Goal: Find specific page/section: Find specific page/section

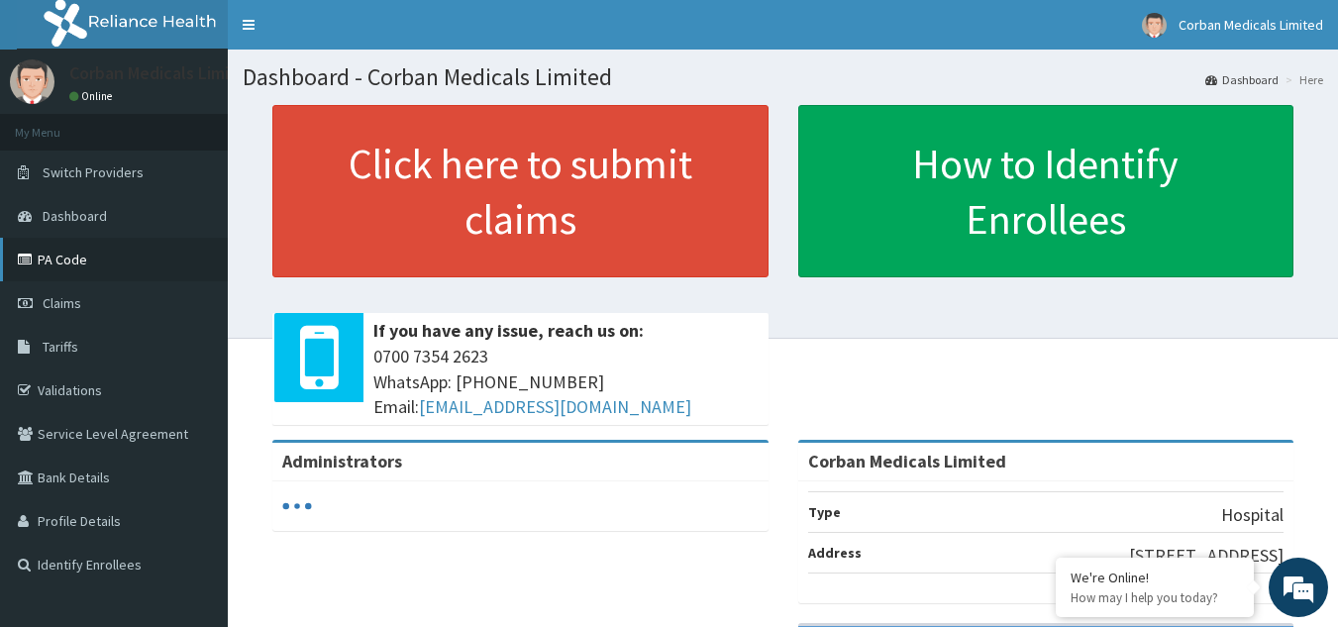
click at [91, 257] on link "PA Code" at bounding box center [114, 260] width 228 height 44
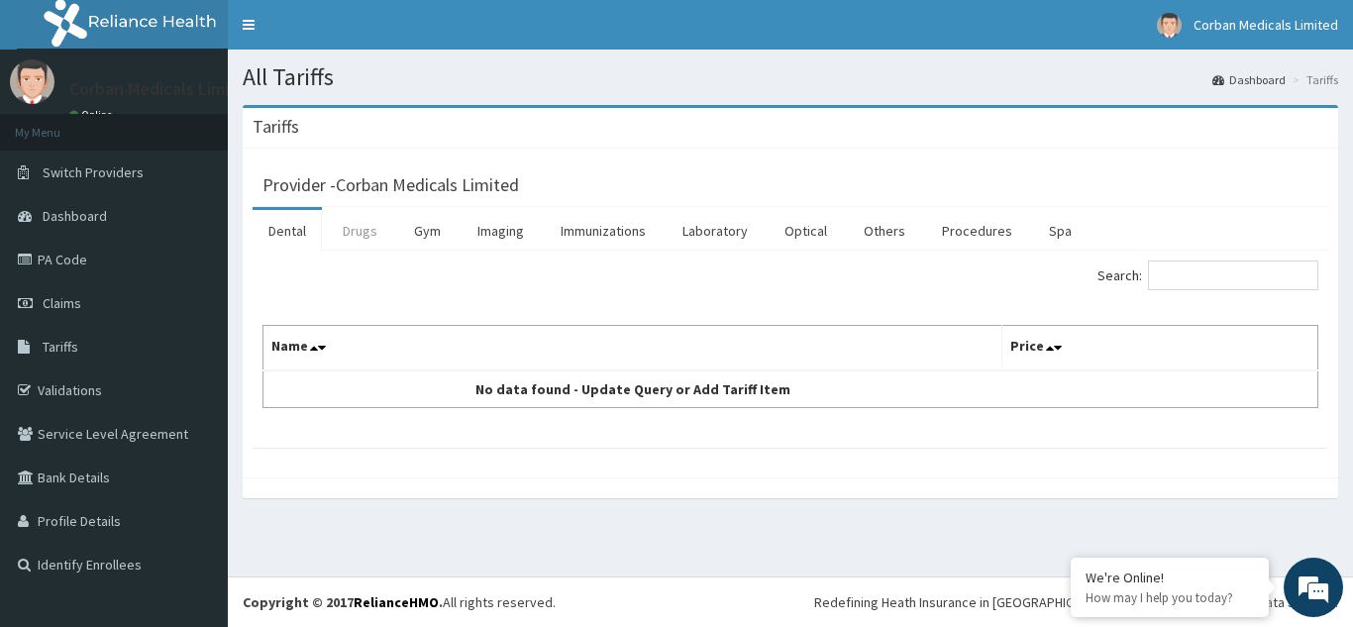
click at [358, 237] on link "Drugs" at bounding box center [360, 231] width 66 height 42
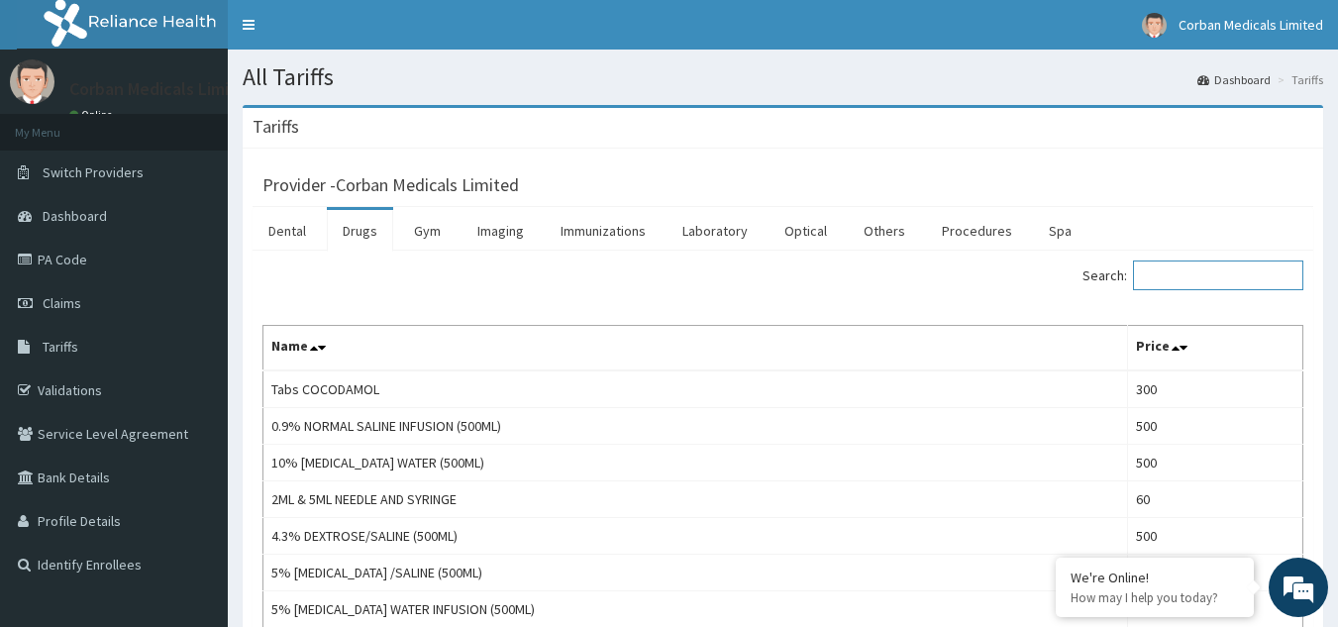
click at [1203, 277] on input "Search:" at bounding box center [1218, 275] width 170 height 30
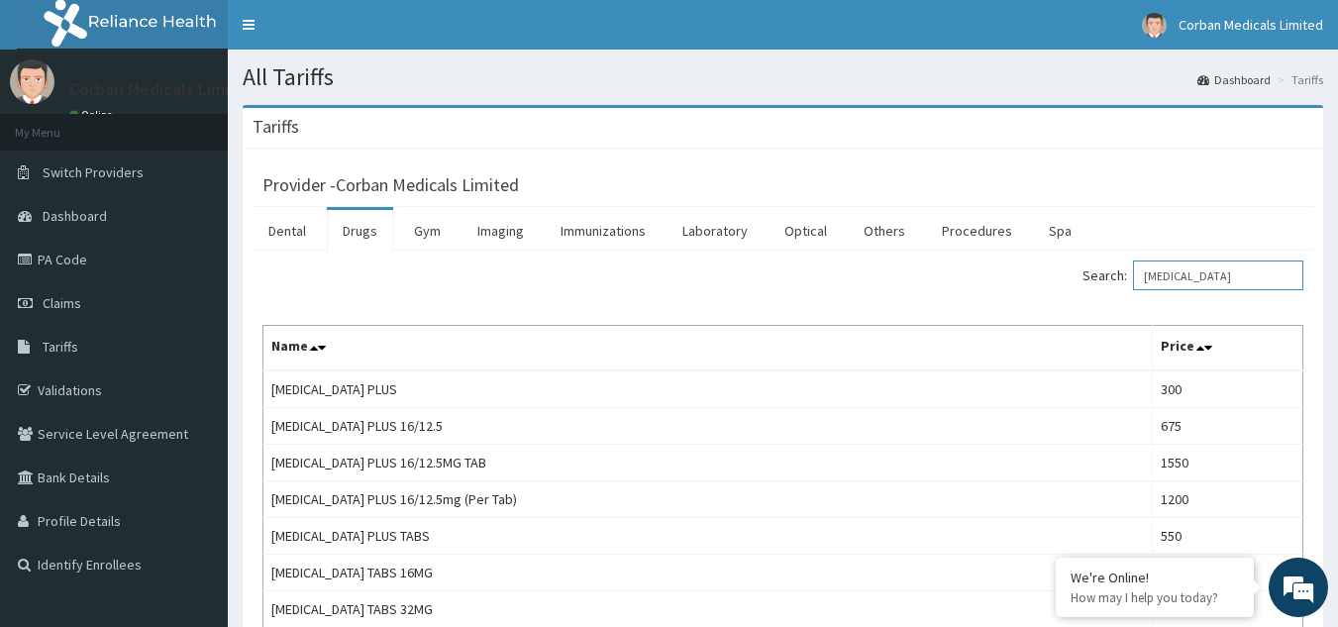
click at [1225, 273] on input "ATACAND" at bounding box center [1218, 275] width 170 height 30
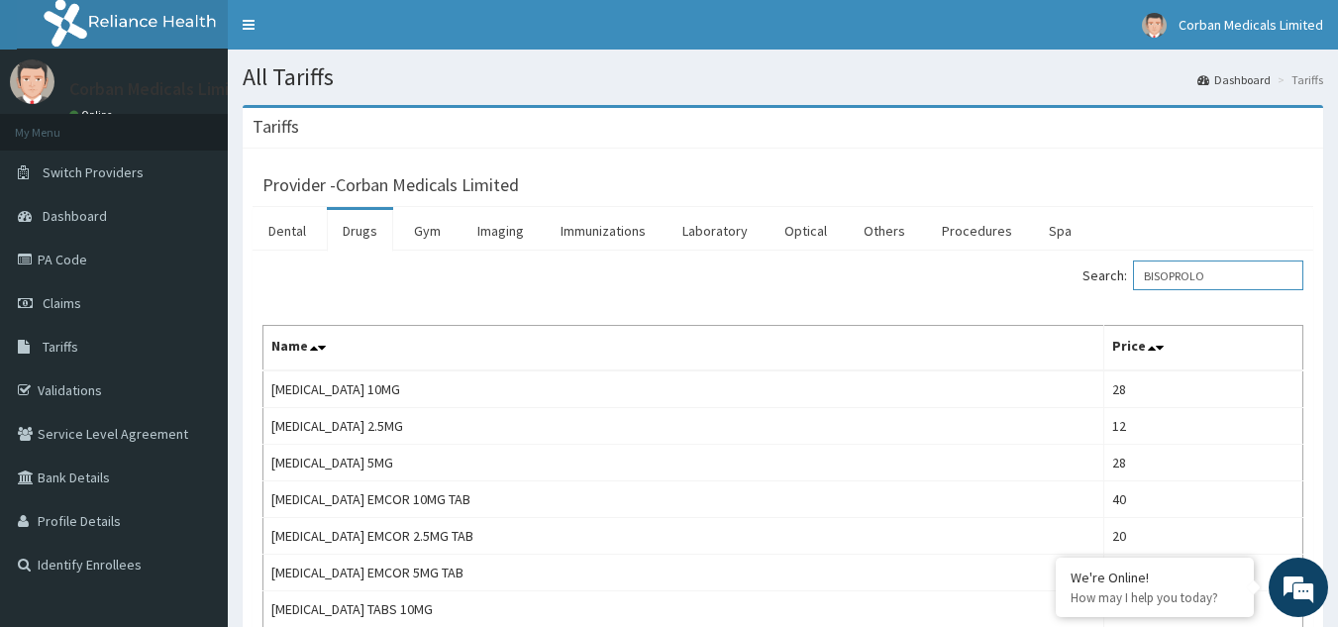
click at [1240, 283] on input "BISOPROLO" at bounding box center [1218, 275] width 170 height 30
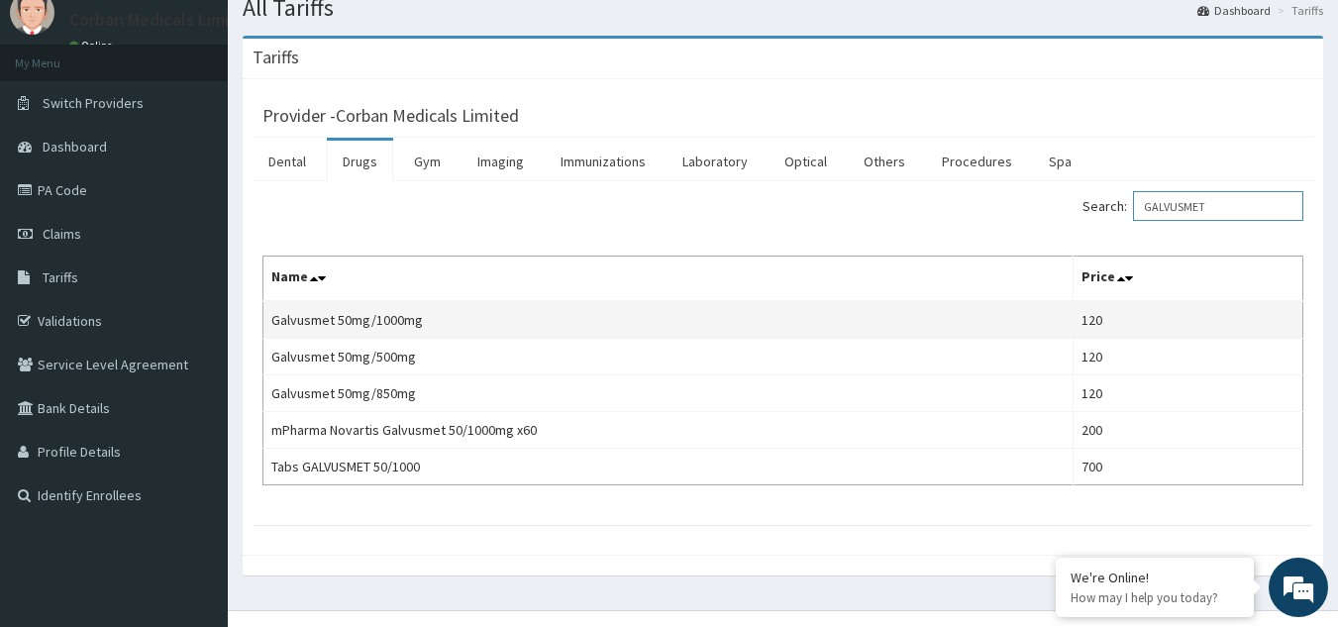
scroll to position [70, 0]
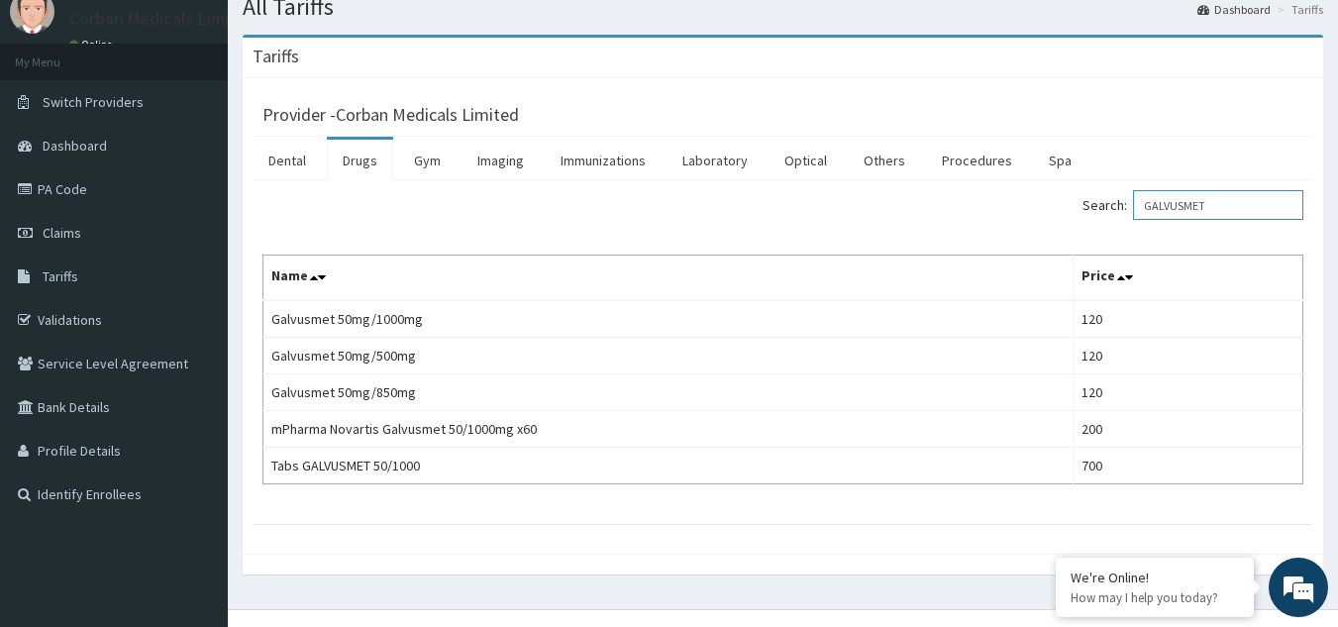
click at [1241, 201] on input "GALVUSMET" at bounding box center [1218, 205] width 170 height 30
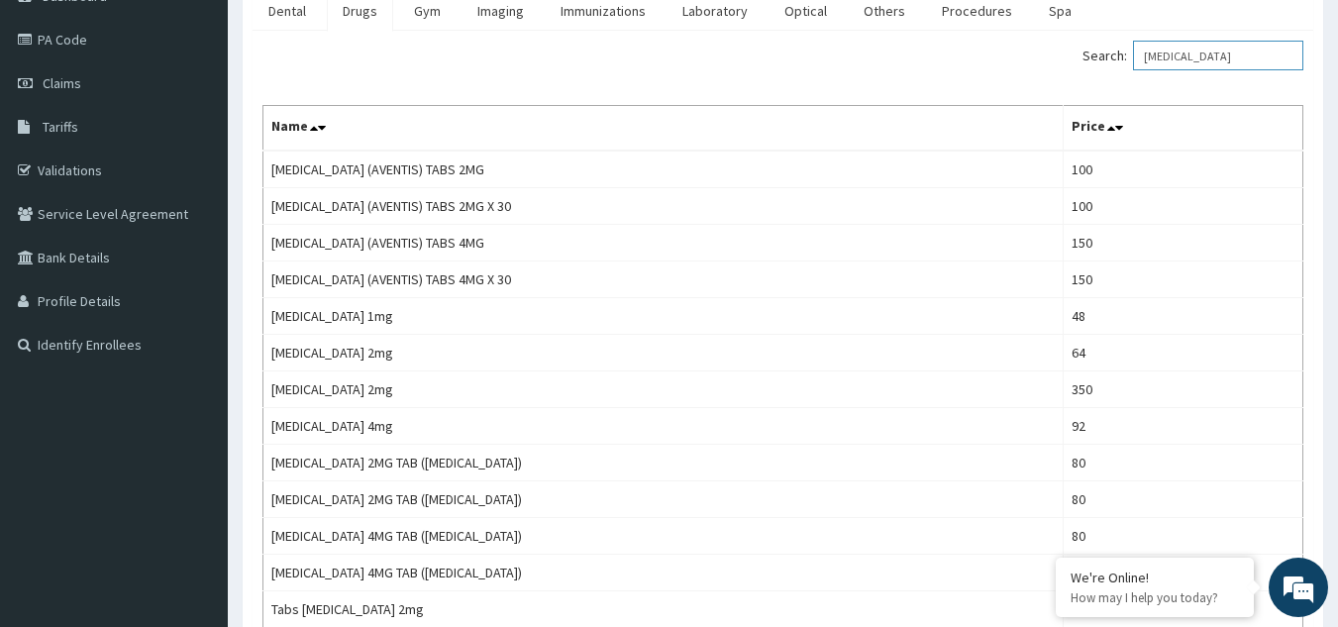
scroll to position [219, 0]
click at [1256, 49] on input "AMARYL" at bounding box center [1218, 57] width 170 height 30
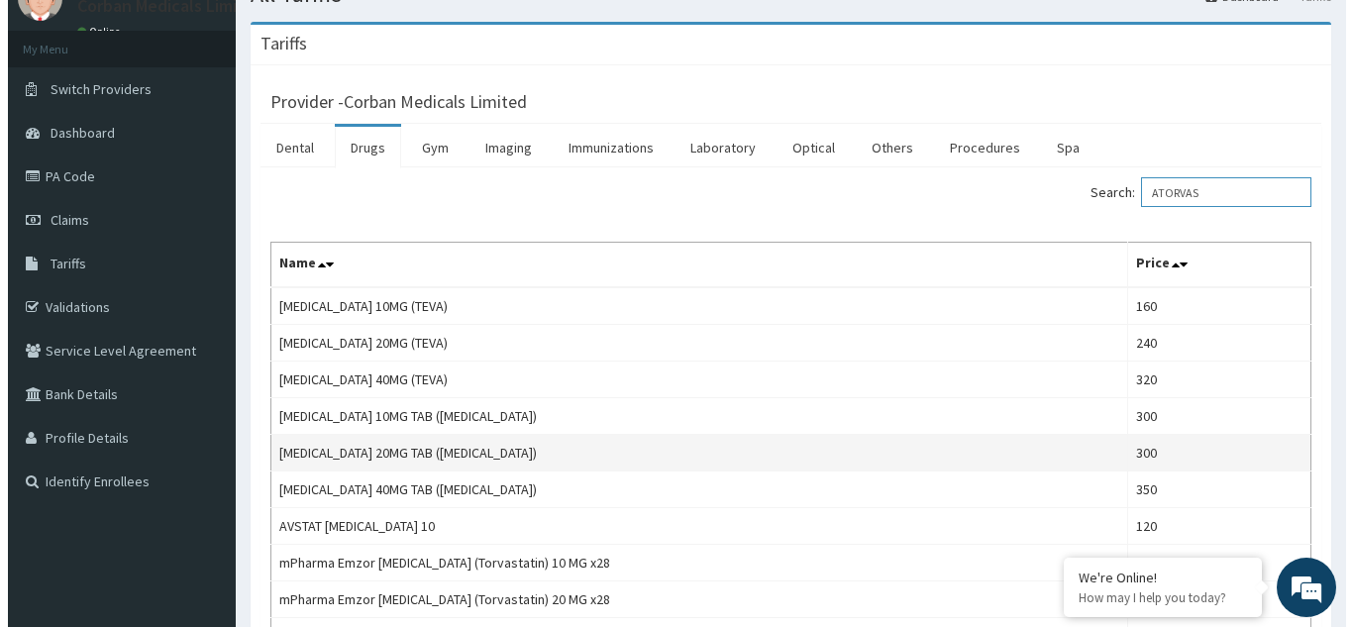
scroll to position [0, 0]
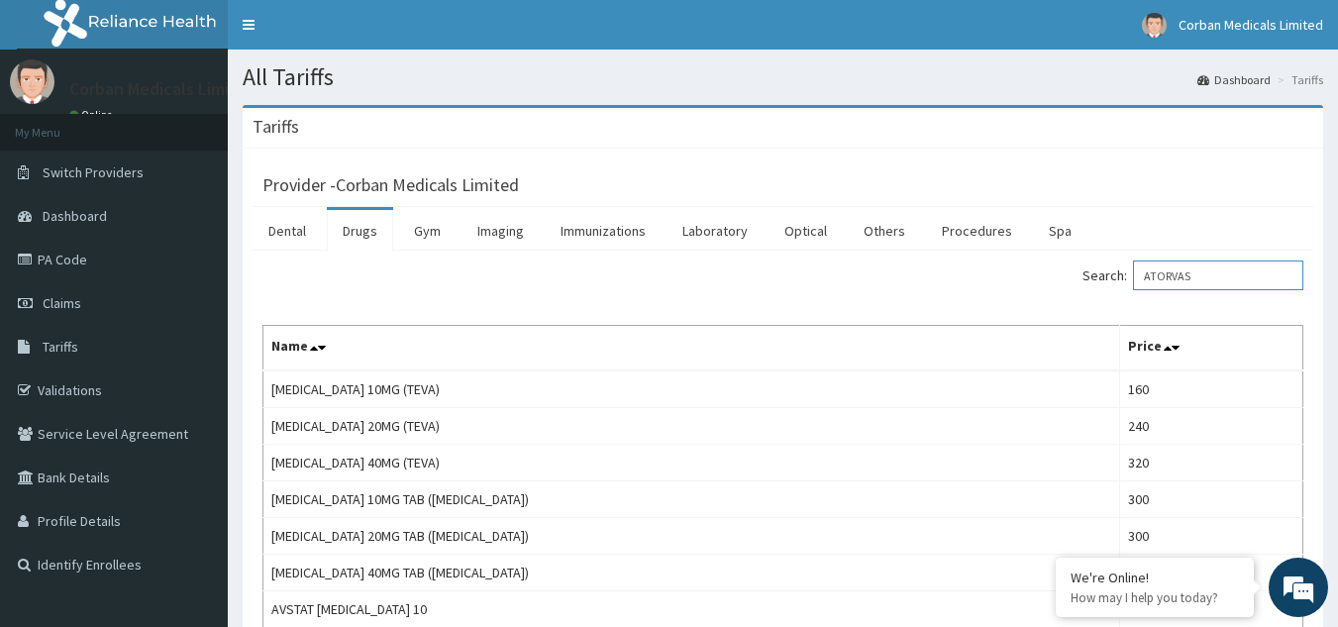
click at [1240, 277] on input "ATORVAS" at bounding box center [1218, 275] width 170 height 30
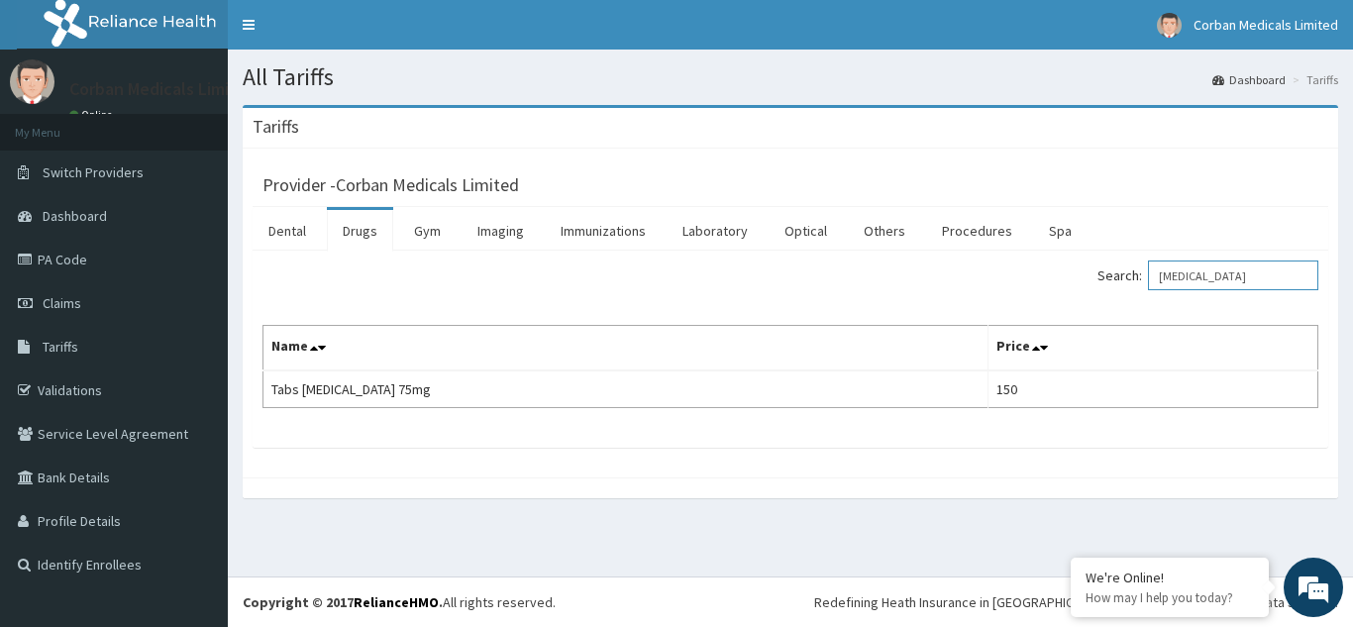
type input "CLOPIDOGREL"
click at [986, 238] on link "Procedures" at bounding box center [977, 231] width 102 height 42
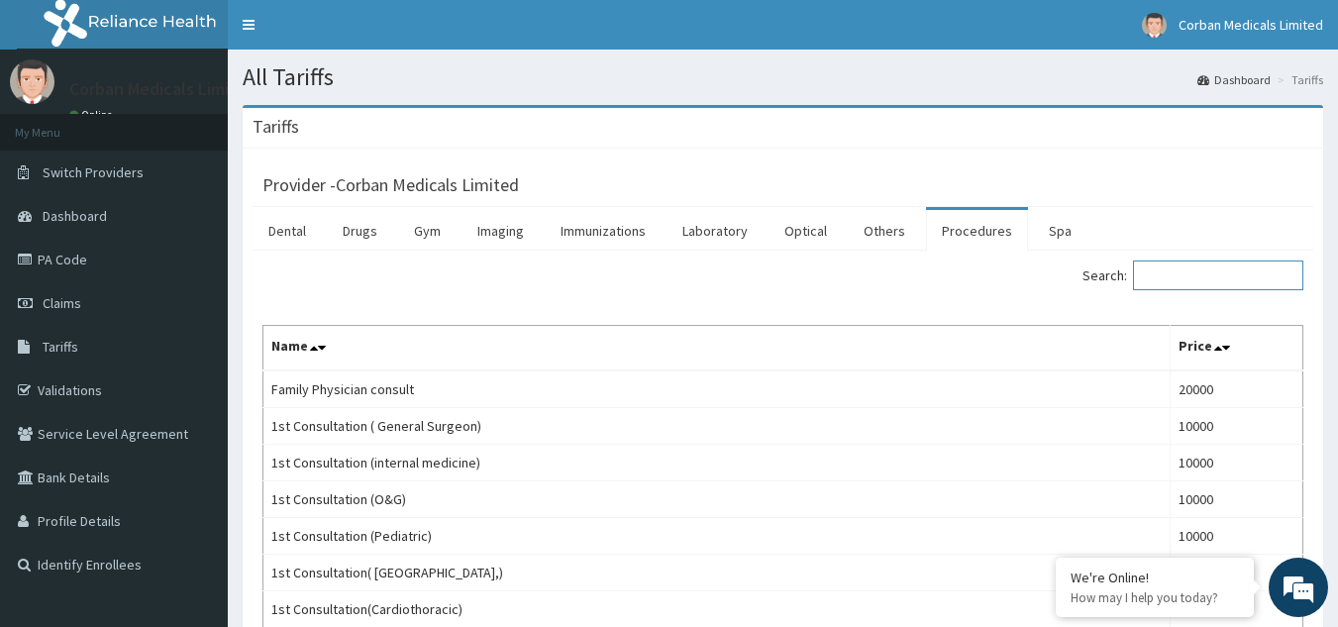
click at [1179, 269] on input "Search:" at bounding box center [1218, 275] width 170 height 30
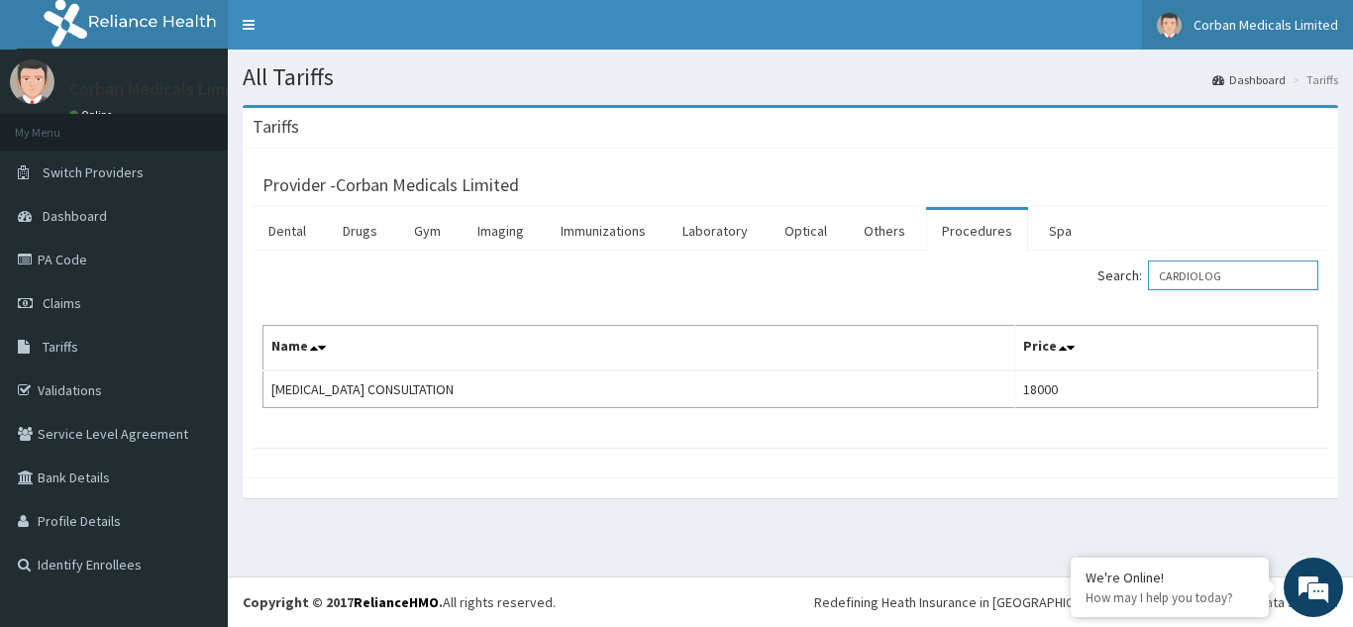
type input "CARDIOLOG"
click at [357, 231] on link "Drugs" at bounding box center [360, 231] width 66 height 42
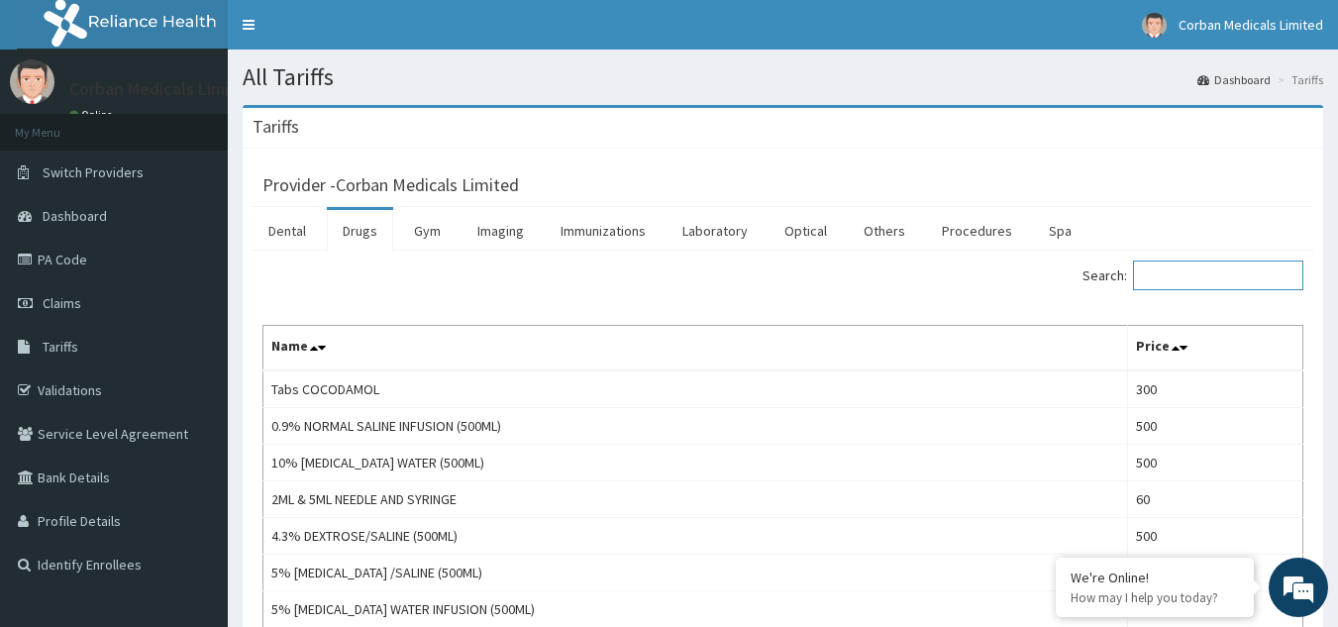
click at [1181, 278] on input "Search:" at bounding box center [1218, 275] width 170 height 30
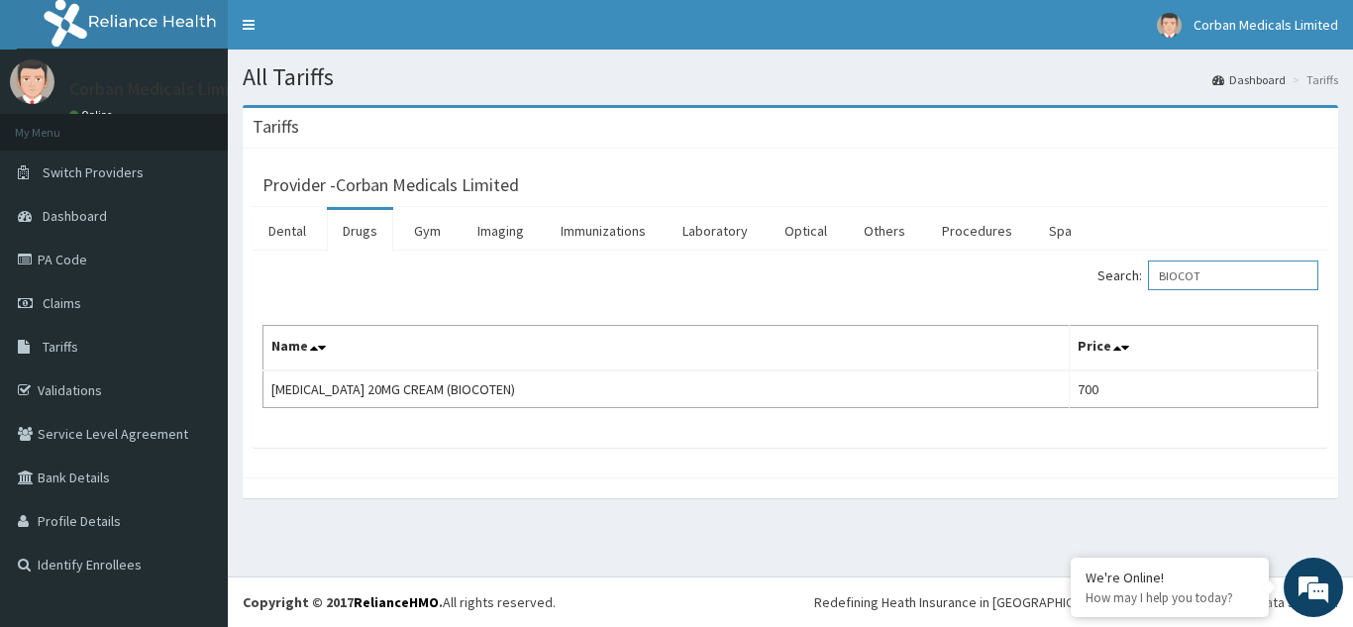
type input "BIOCOT"
